Goal: Check status: Check status

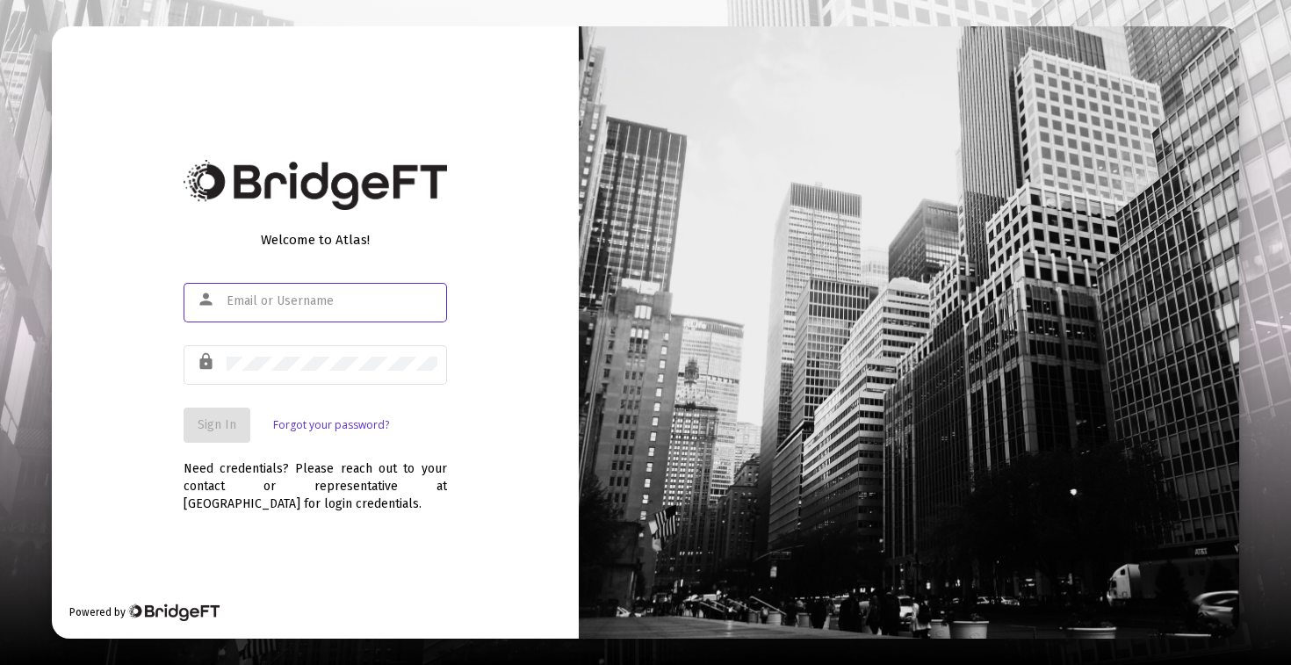
click at [302, 307] on input "text" at bounding box center [332, 301] width 211 height 14
type input "[PERSON_NAME][EMAIL_ADDRESS][DOMAIN_NAME]"
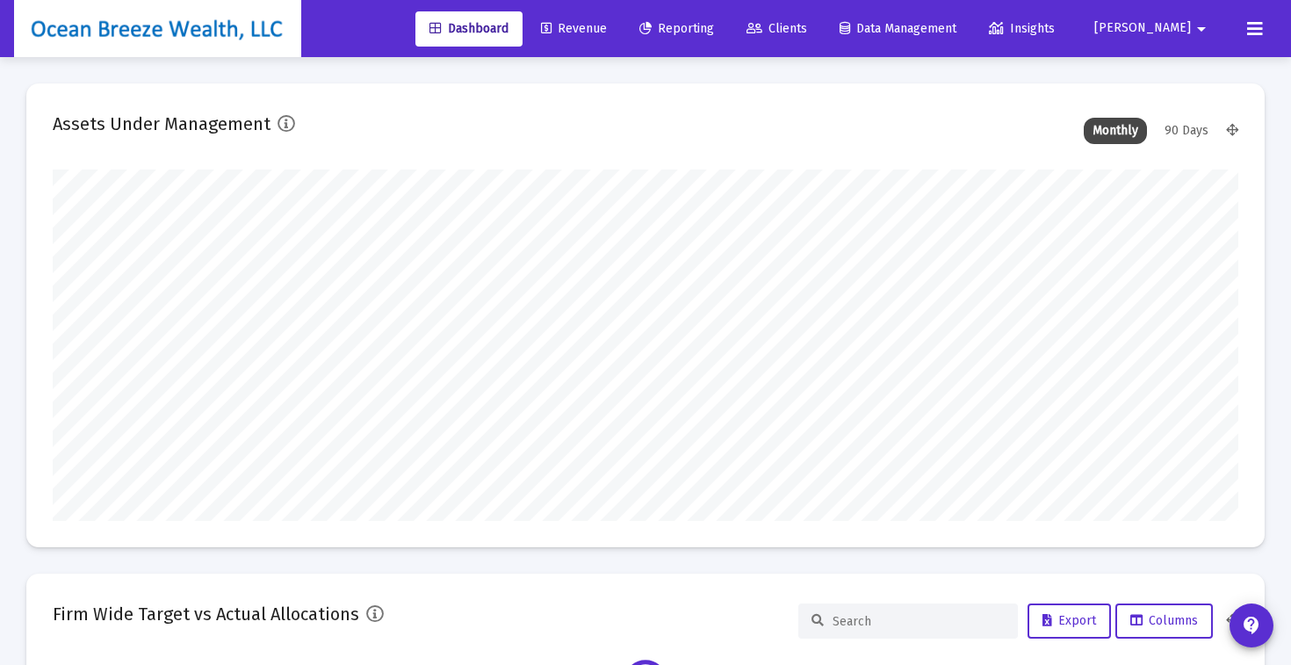
scroll to position [351, 1186]
type input "[DATE]"
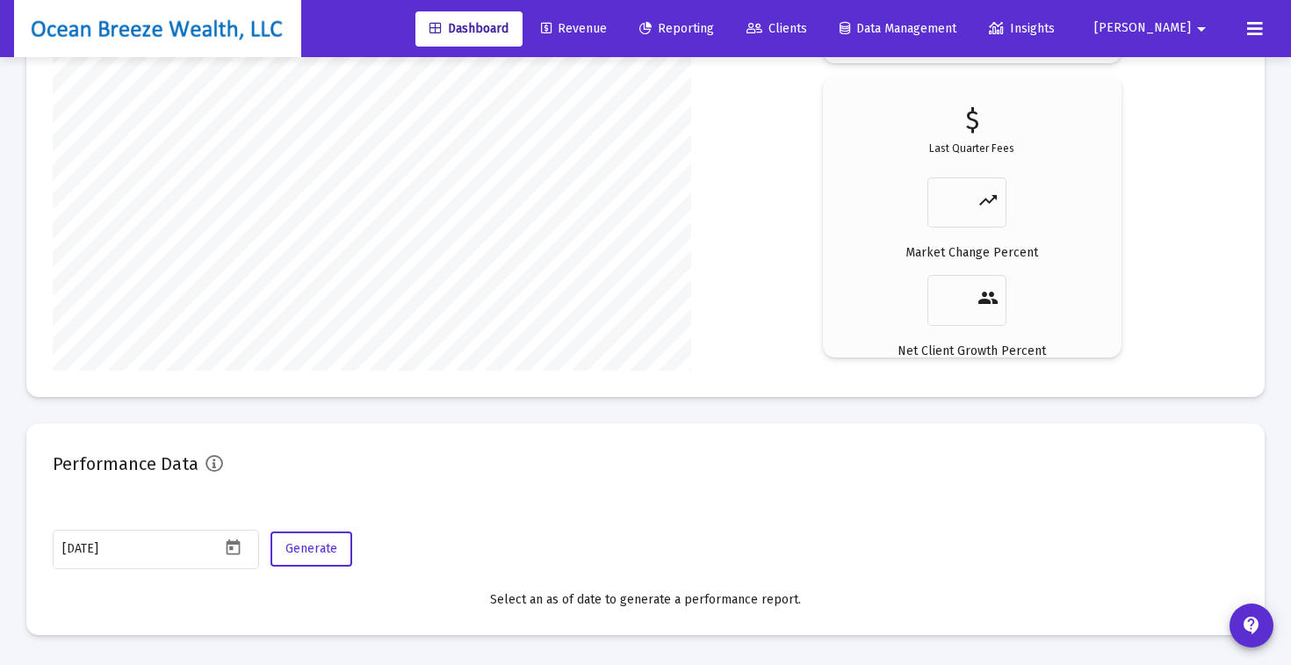
scroll to position [2789, 0]
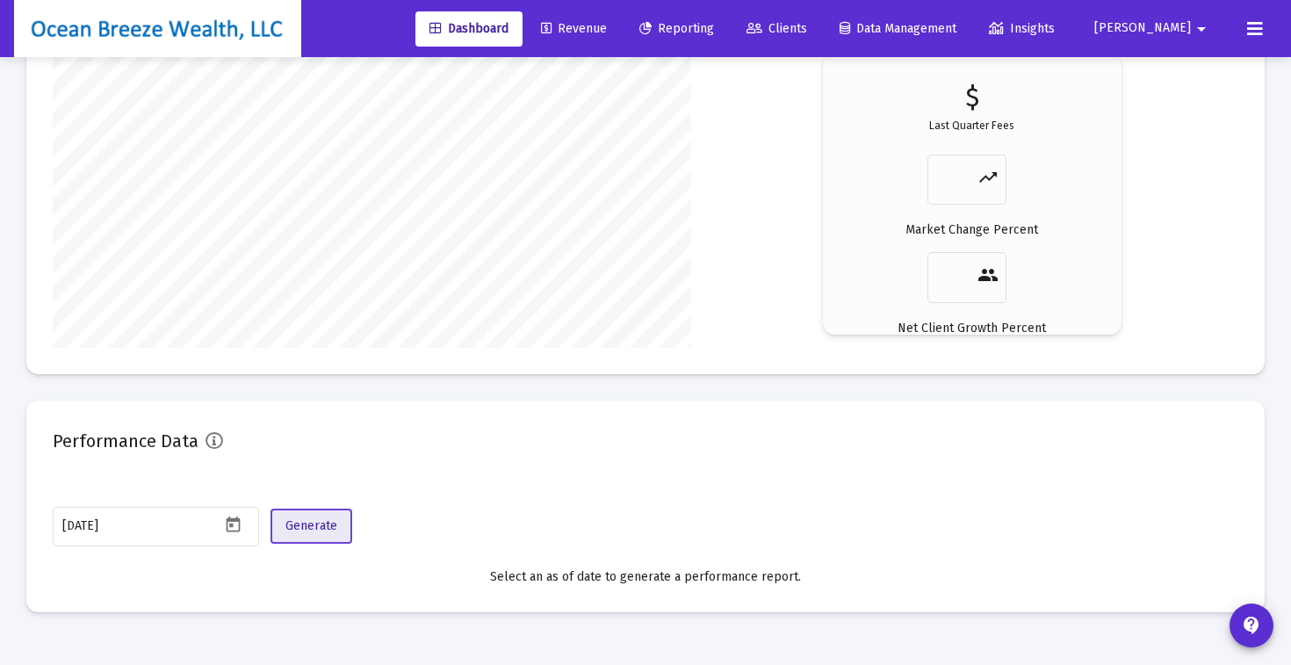
click at [321, 529] on span "Generate" at bounding box center [311, 525] width 52 height 15
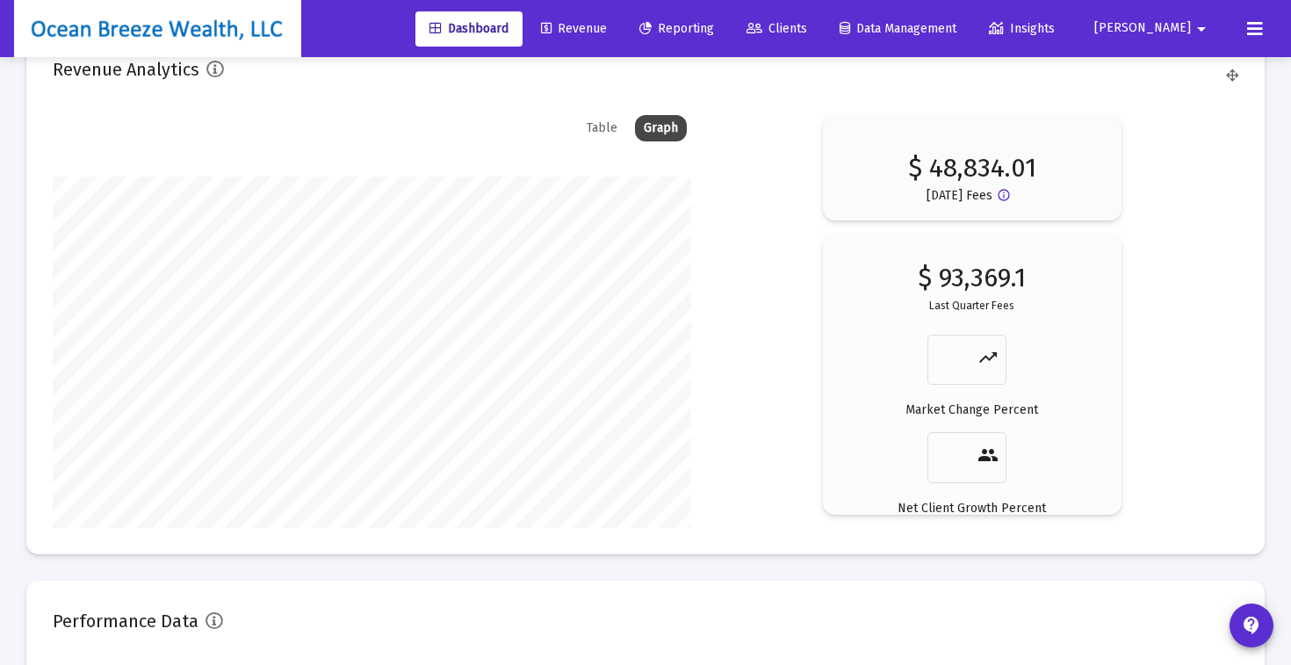
scroll to position [2834, 0]
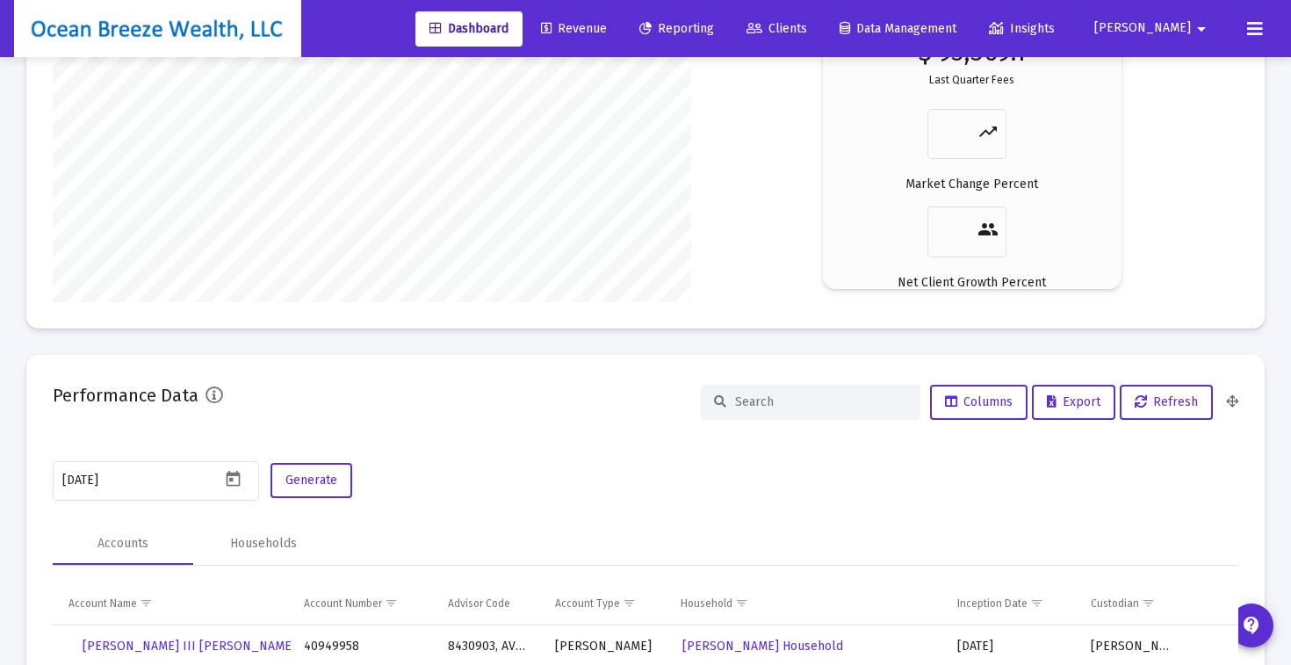
click at [766, 398] on input at bounding box center [821, 401] width 172 height 15
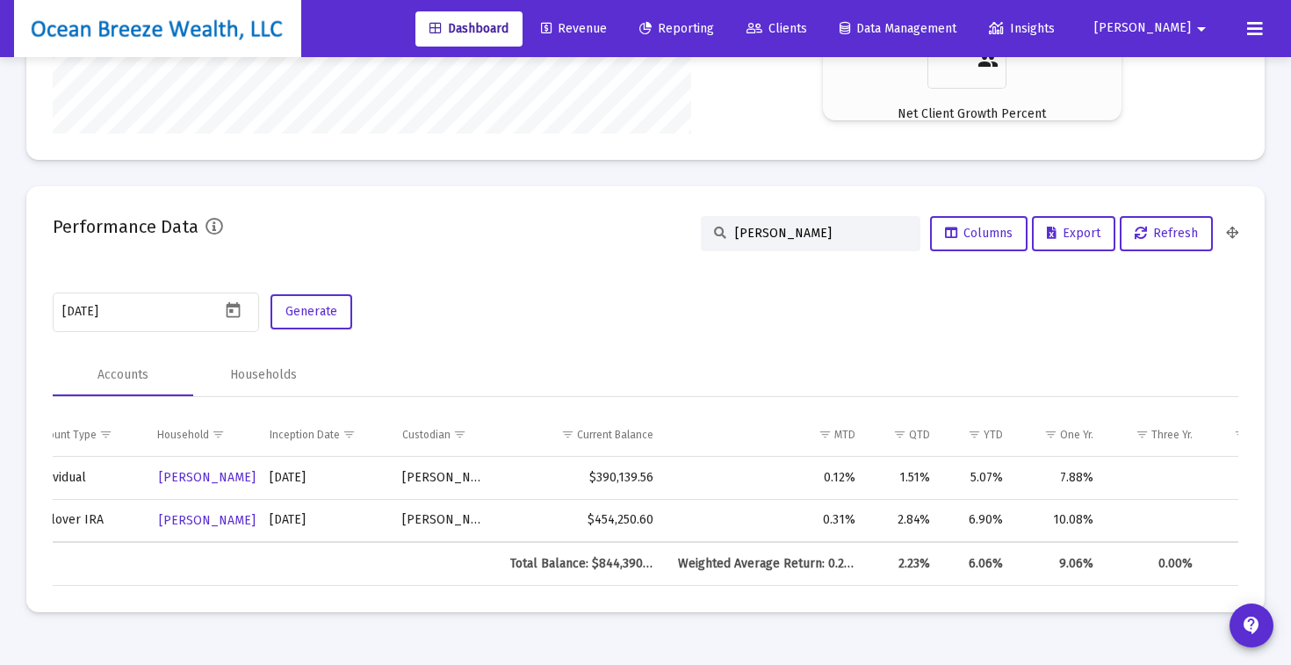
scroll to position [0, 483]
click at [776, 243] on div "[PERSON_NAME]" at bounding box center [811, 233] width 220 height 35
click at [759, 235] on input "[PERSON_NAME]" at bounding box center [821, 233] width 172 height 15
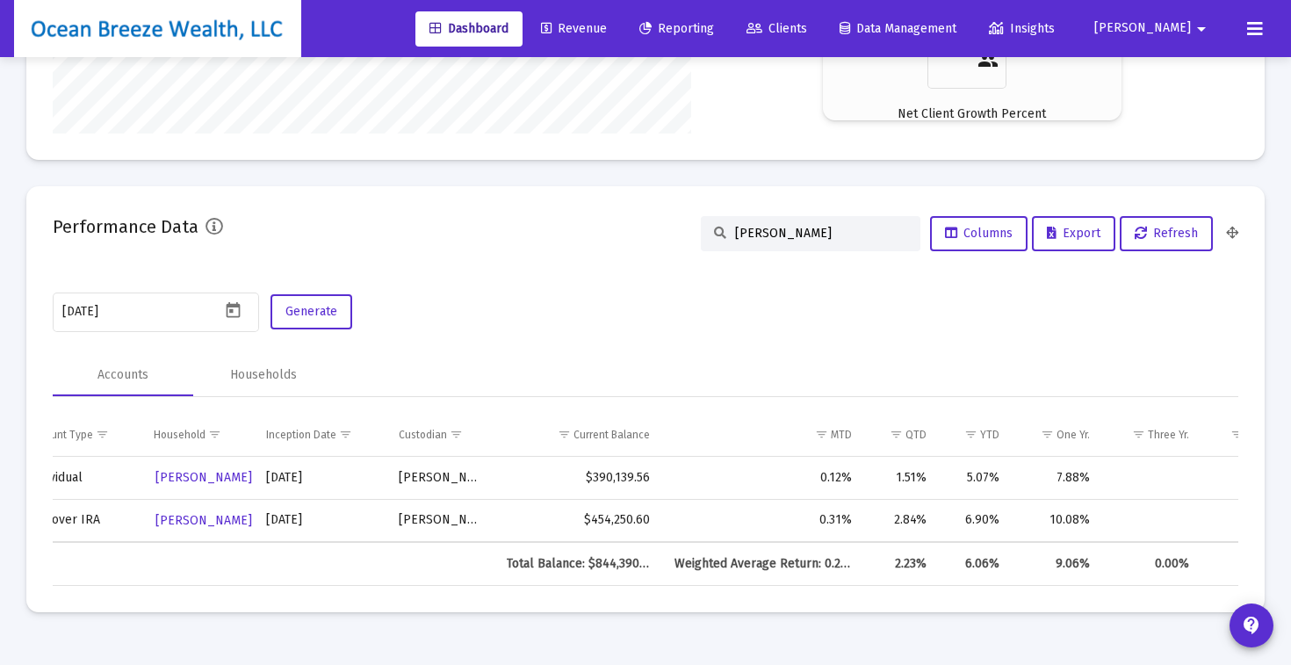
click at [759, 235] on input "[PERSON_NAME]" at bounding box center [821, 233] width 172 height 15
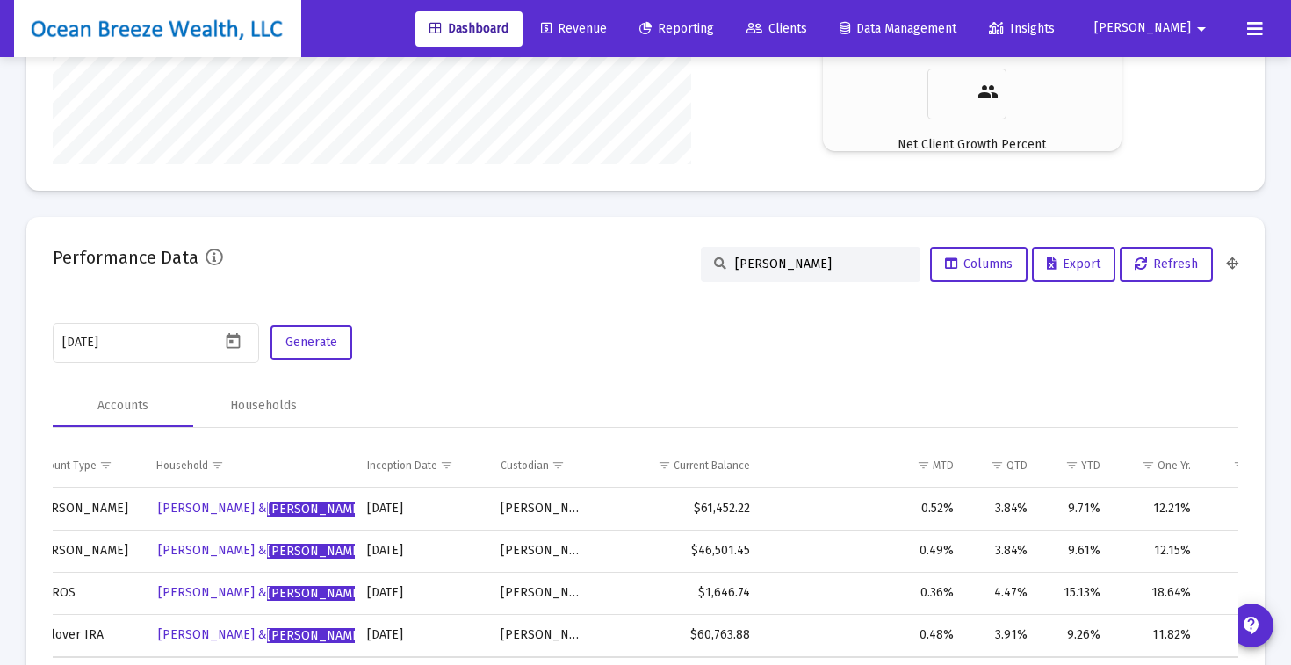
scroll to position [2971, 0]
click at [776, 266] on input "[PERSON_NAME]" at bounding box center [821, 265] width 172 height 15
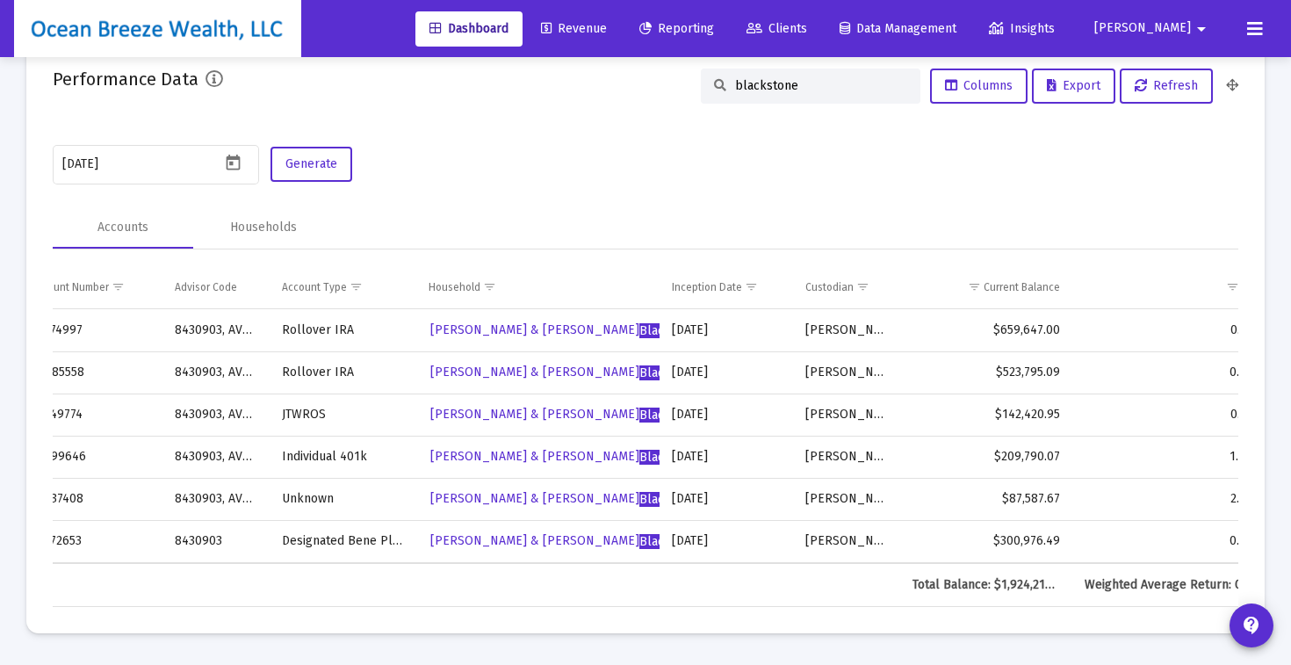
scroll to position [0, 0]
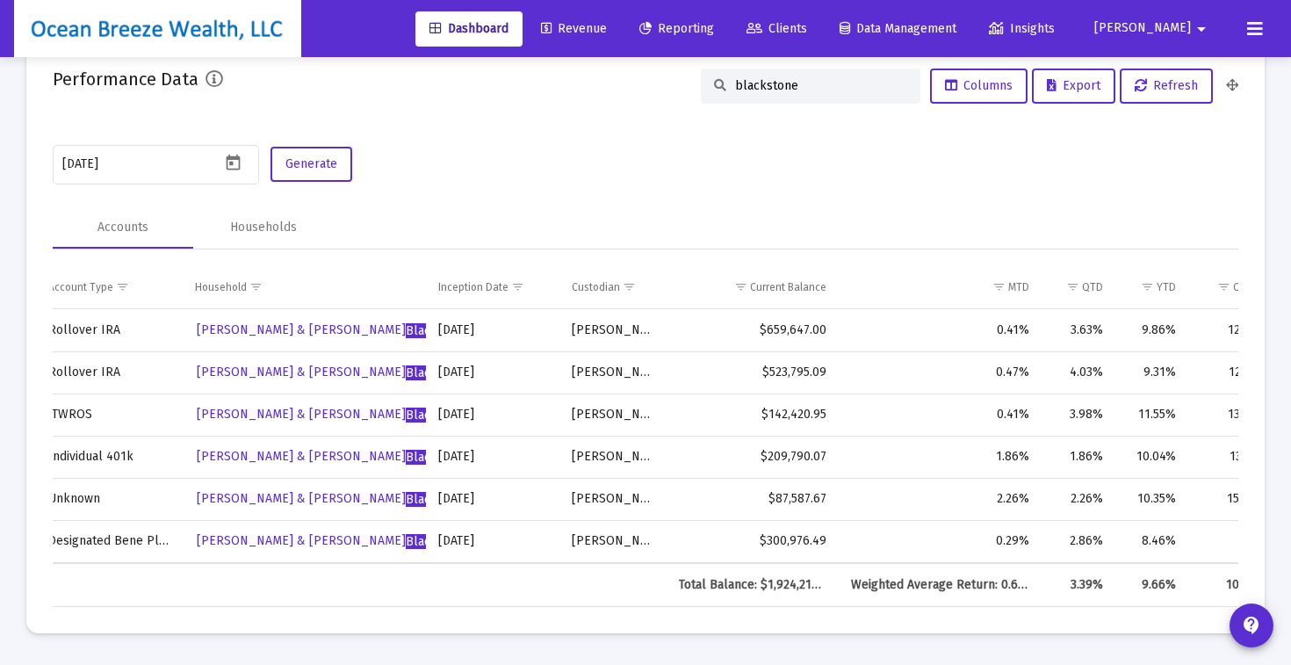
type input "blackstone"
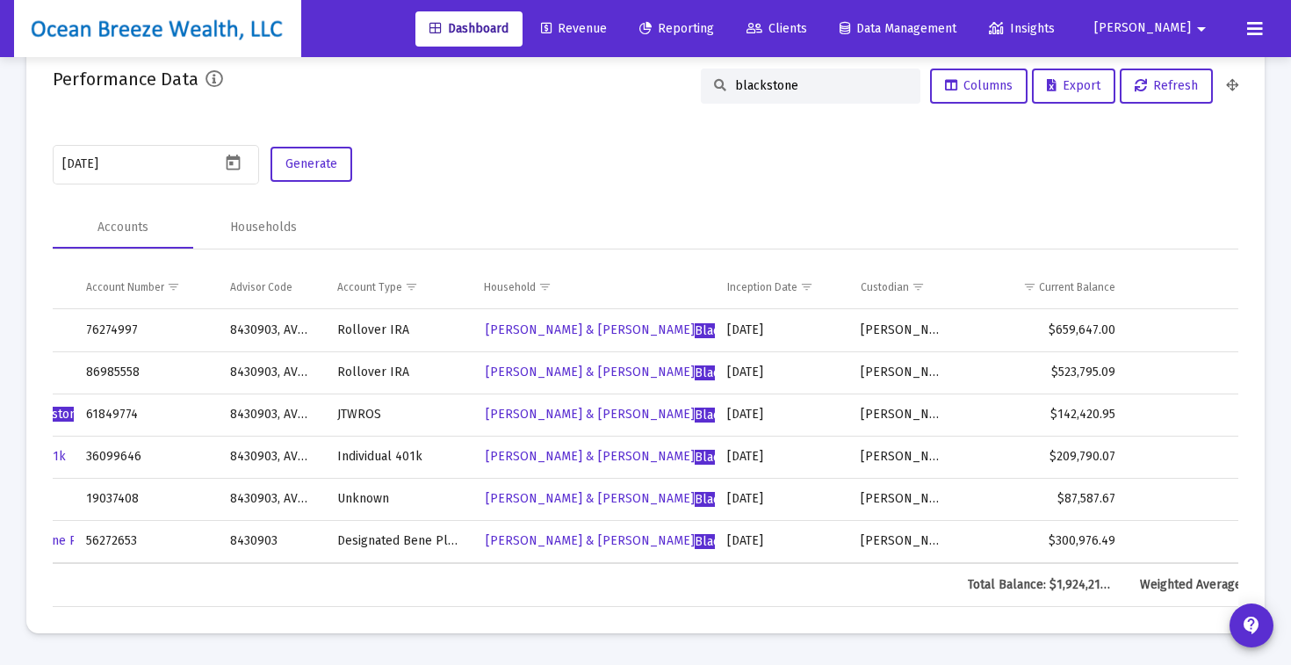
scroll to position [0, 264]
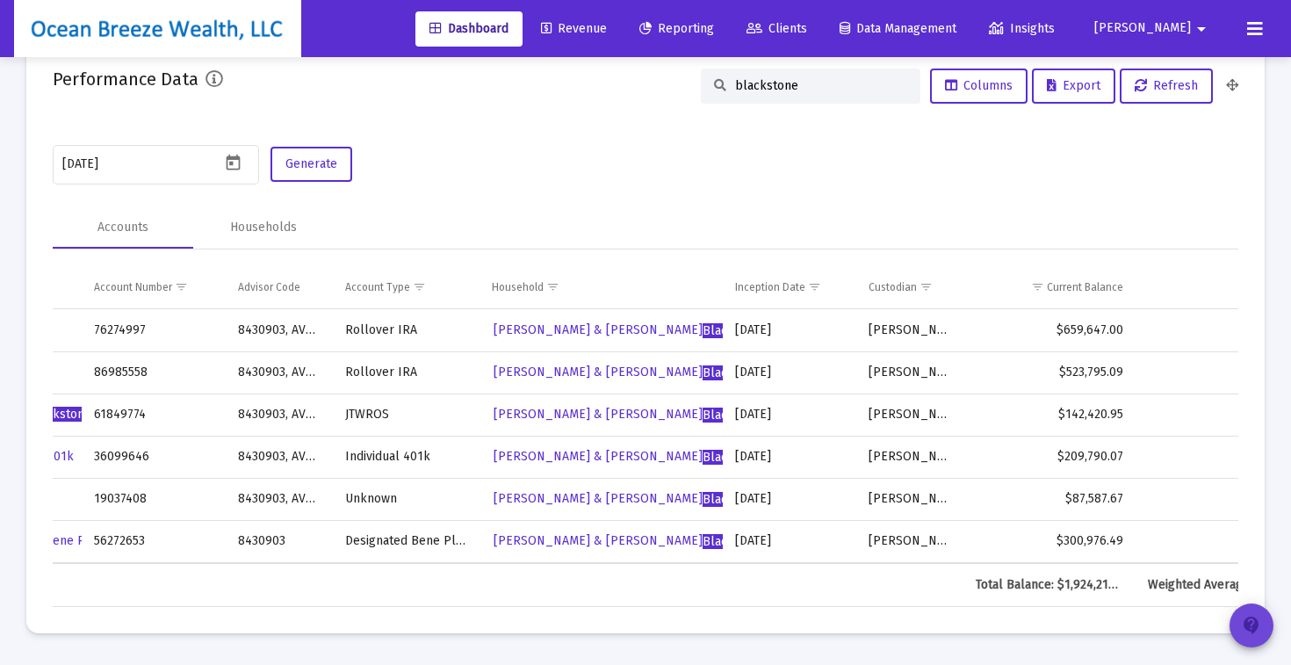
click at [1252, 626] on mat-icon "contact_support" at bounding box center [1251, 625] width 21 height 21
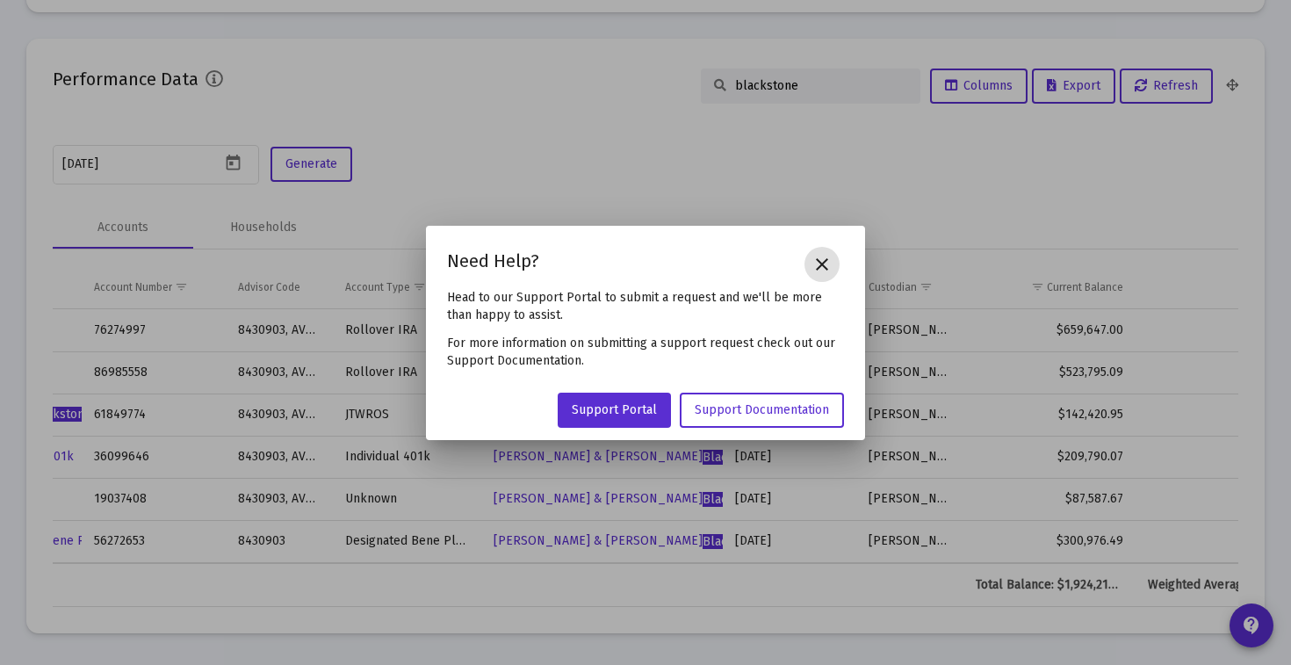
click at [817, 267] on mat-icon "close" at bounding box center [822, 264] width 21 height 21
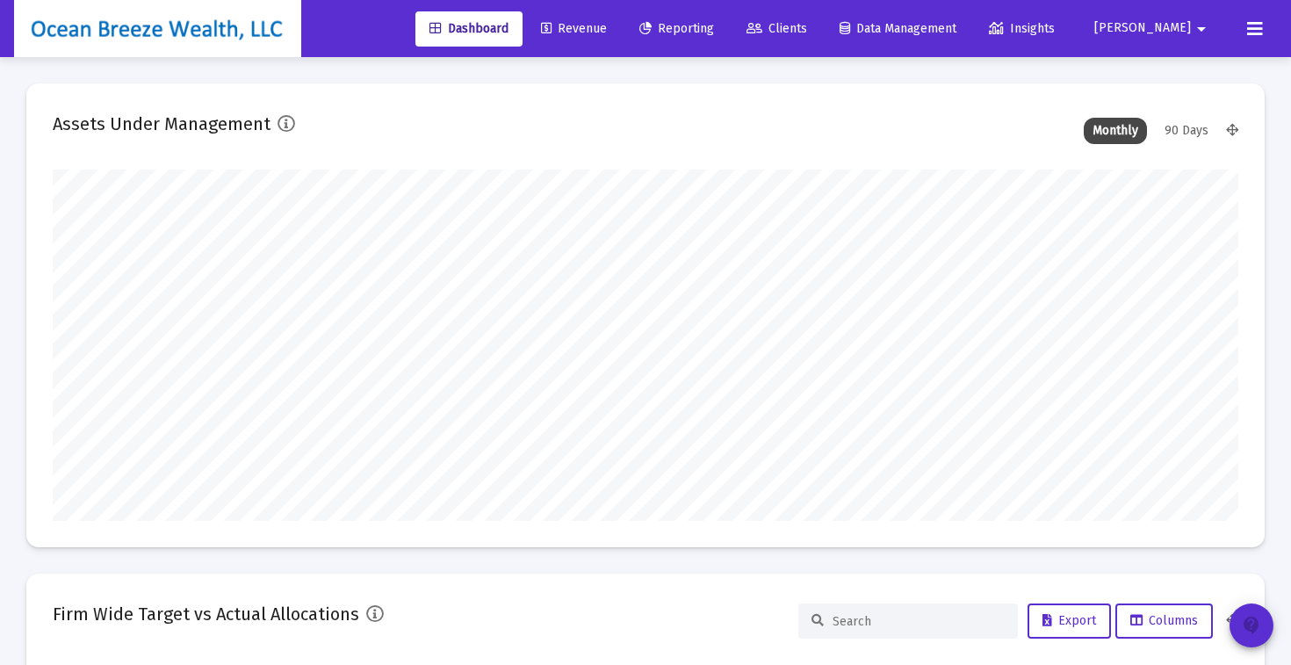
scroll to position [3151, 0]
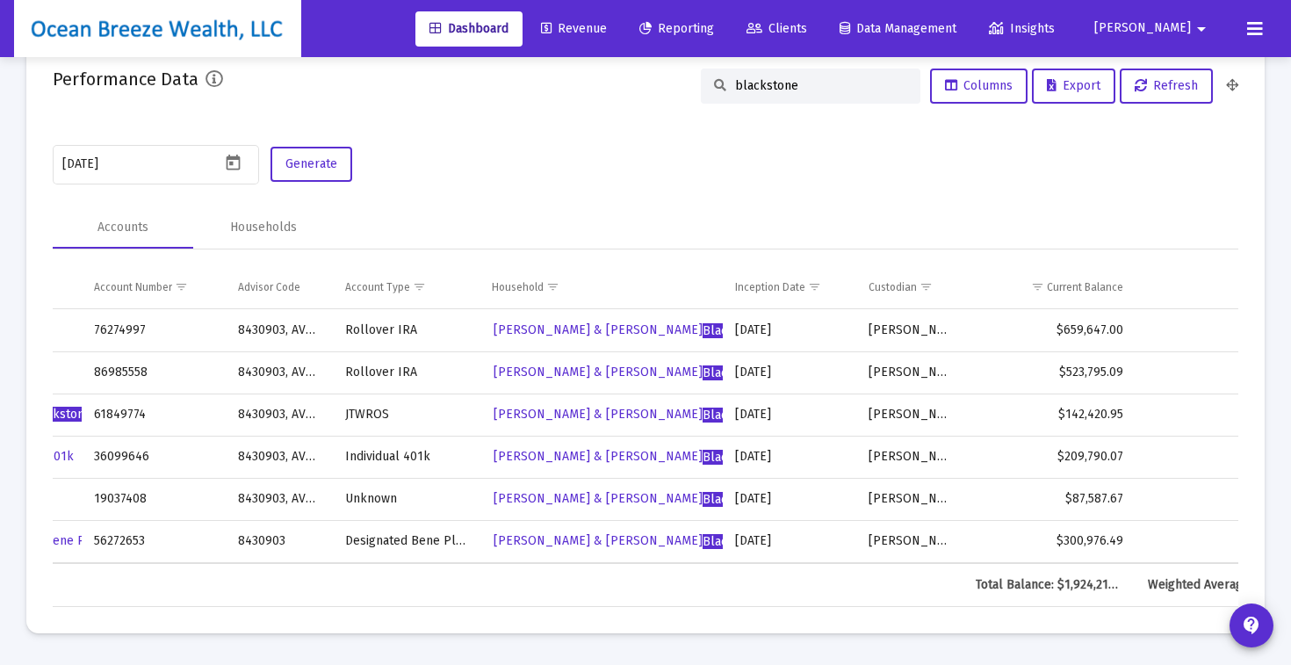
click at [714, 26] on span "Reporting" at bounding box center [676, 28] width 75 height 15
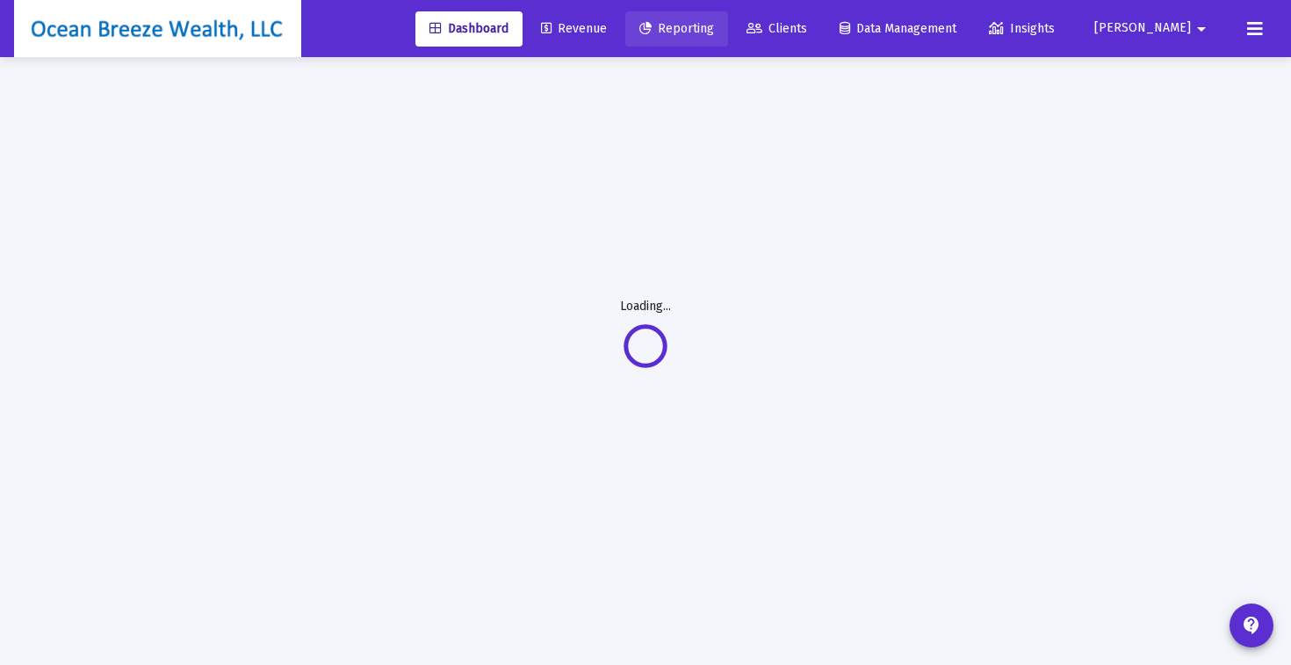
scroll to position [57, 0]
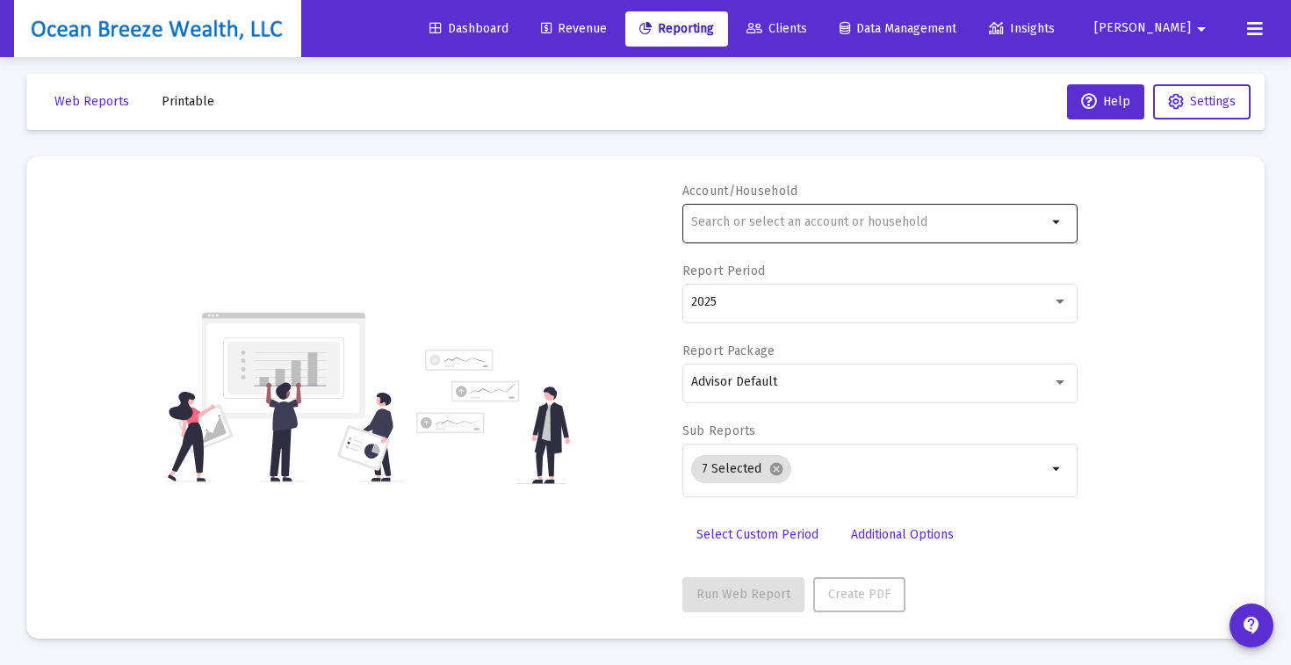
click at [731, 233] on div at bounding box center [869, 221] width 356 height 43
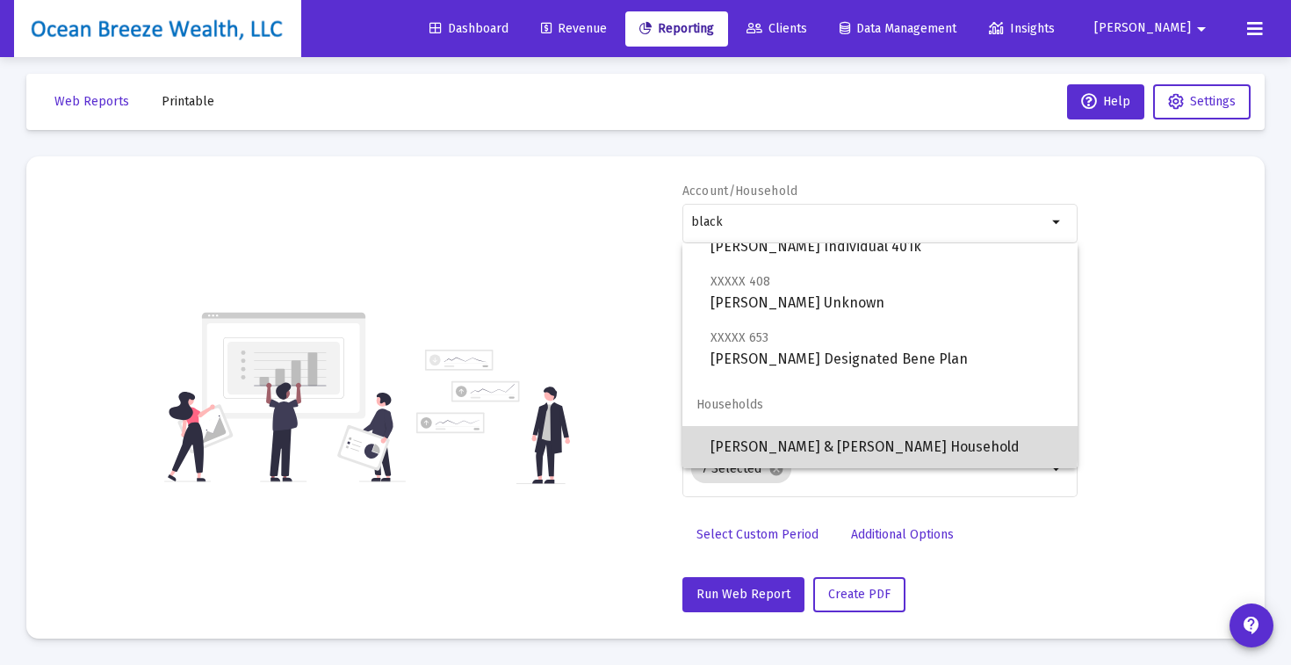
click at [747, 437] on span "[PERSON_NAME] & [PERSON_NAME] Household" at bounding box center [887, 447] width 353 height 42
type input "[PERSON_NAME] & [PERSON_NAME] Household"
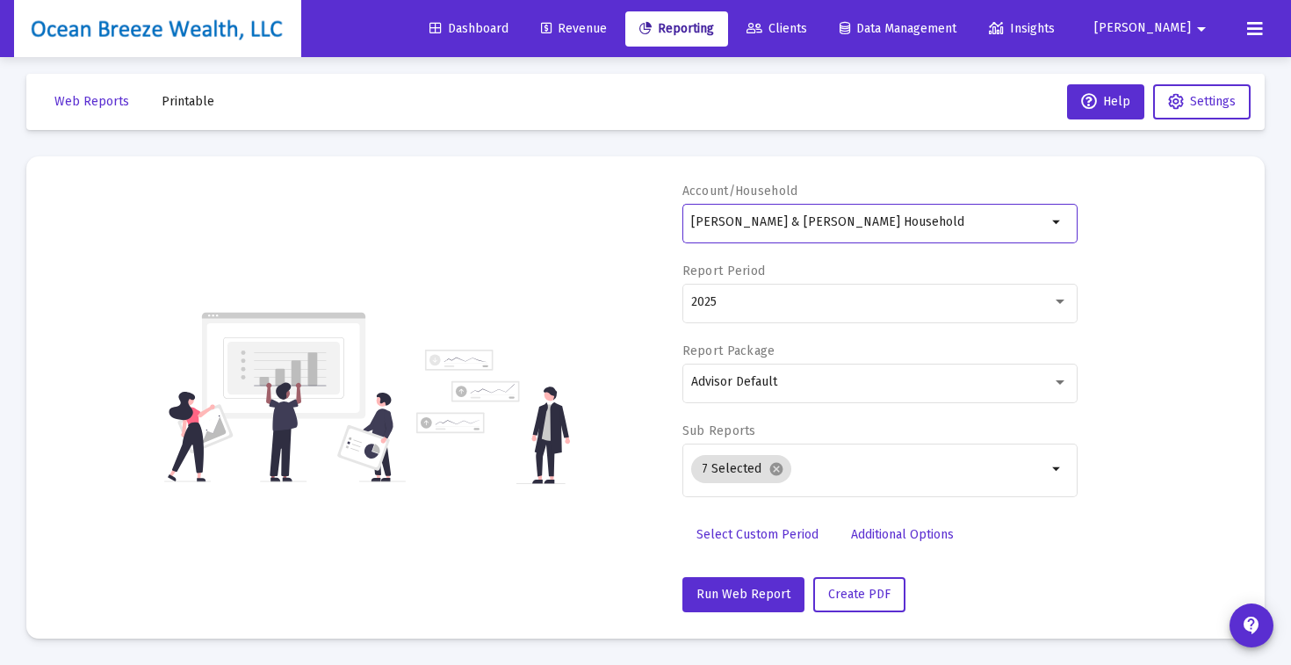
click at [1177, 273] on div "Account/Household [PERSON_NAME] & [PERSON_NAME] Household arrow_drop_down Repor…" at bounding box center [646, 398] width 1186 height 430
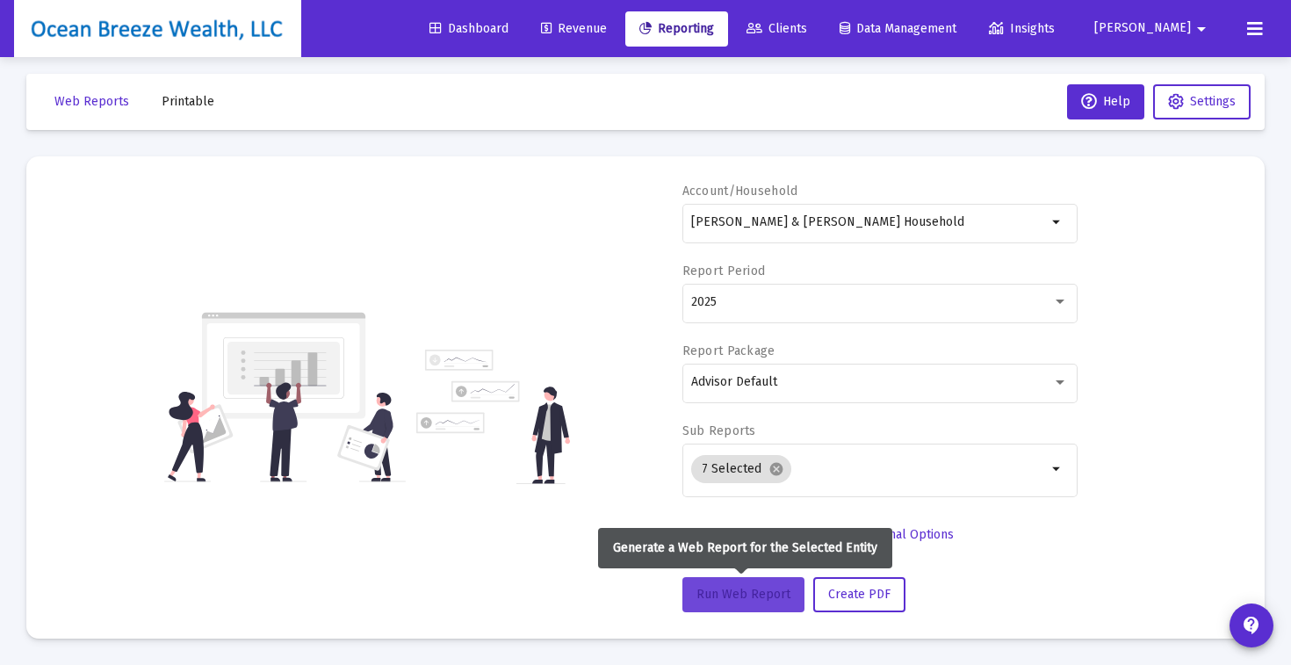
click at [703, 598] on span "Run Web Report" at bounding box center [744, 594] width 94 height 15
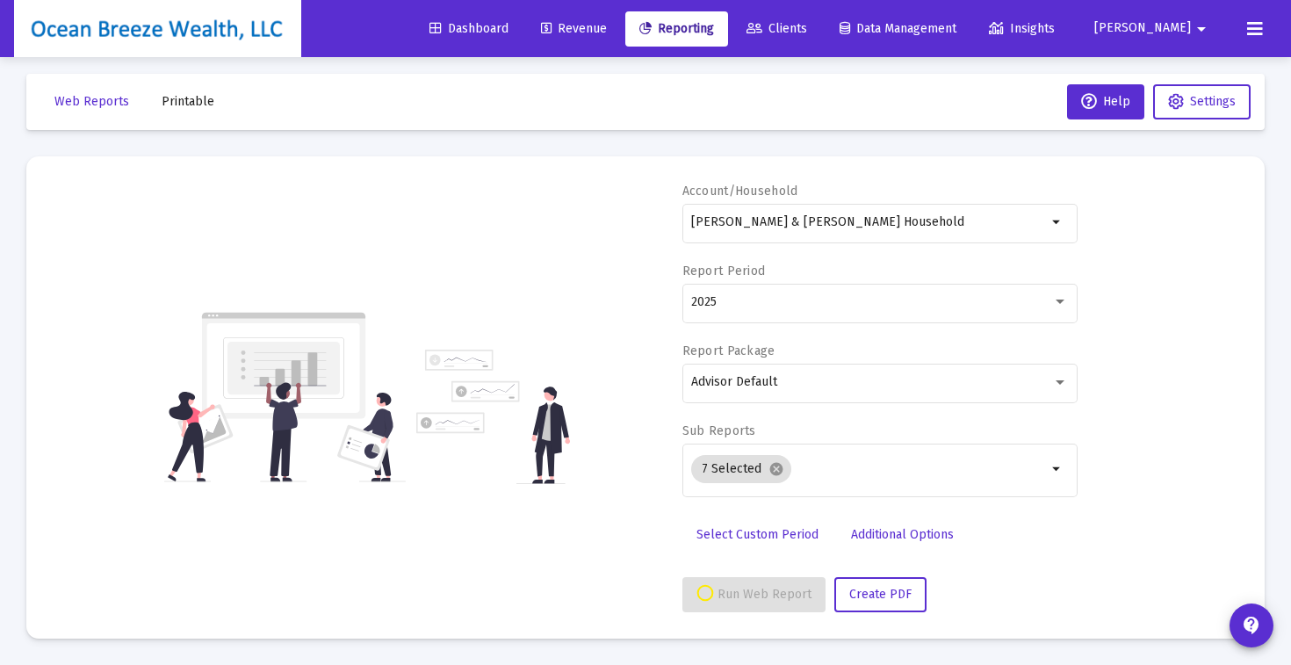
select select "View all"
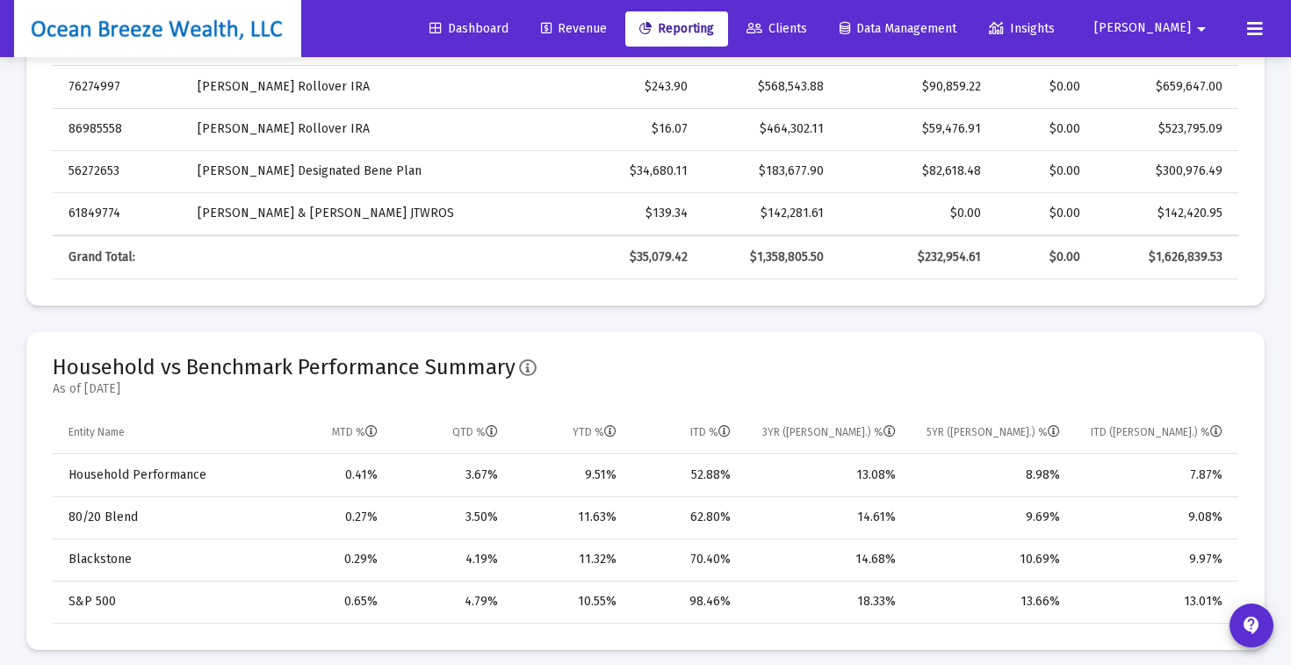
scroll to position [719, 0]
